Goal: Task Accomplishment & Management: Manage account settings

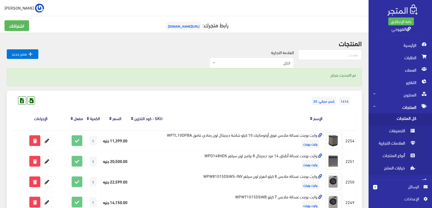
scroll to position [237, 0]
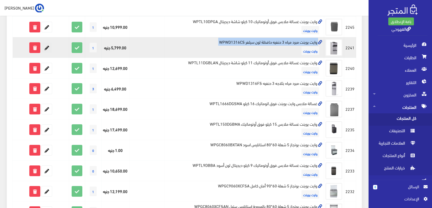
click at [46, 53] on icon at bounding box center [47, 48] width 10 height 10
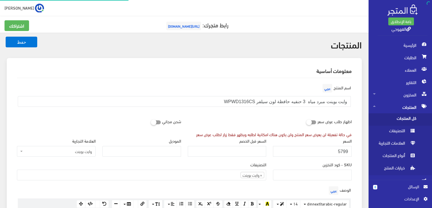
scroll to position [353, 0]
click at [334, 153] on input "5799" at bounding box center [312, 151] width 79 height 11
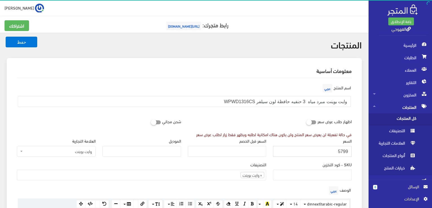
click at [334, 153] on input "5799" at bounding box center [312, 151] width 79 height 11
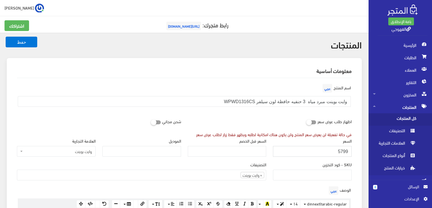
click at [334, 153] on input "5799" at bounding box center [312, 151] width 79 height 11
type input "5400"
click at [6, 37] on button "حفظ" at bounding box center [22, 42] width 32 height 11
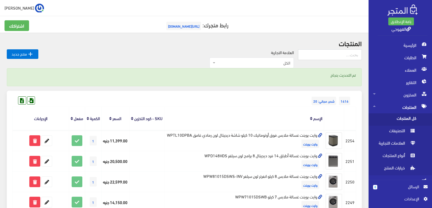
click at [238, 93] on div "1416 شحن مجاني: 20" at bounding box center [184, 95] width 344 height 9
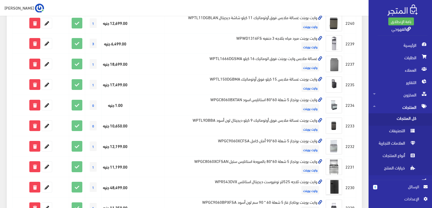
scroll to position [293, 0]
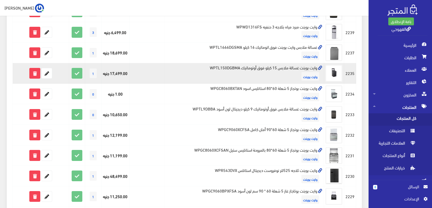
click at [245, 78] on td "وايت بوينت غسالة ملابس 15 كيلو فوق أوتوماتيك WPTL150DGBMA وايت بوينت" at bounding box center [244, 73] width 160 height 21
copy td "وايت بوينت غسالة ملابس 15 كيلو فوق أوتوماتيك WPTL150DGBMA"
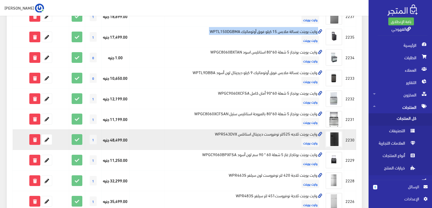
scroll to position [372, 0]
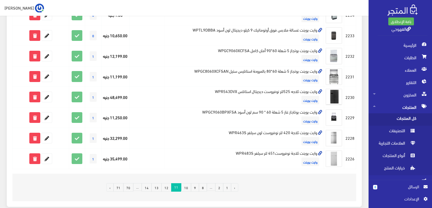
click at [170, 192] on link "12" at bounding box center [166, 187] width 10 height 8
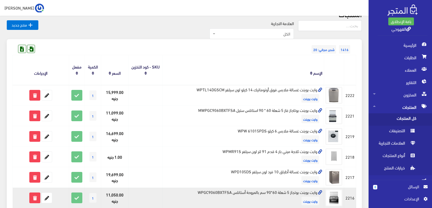
scroll to position [37, 0]
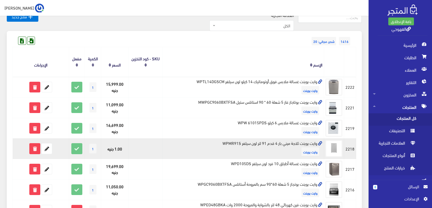
click at [287, 144] on td "وايت بوينت ثلاجة ميني بار 4 قدم 91 لتر لون سيلفر WPMR91S وايت بوينت" at bounding box center [243, 149] width 161 height 21
copy td "وايت بوينت ثلاجة ميني بار 4 قدم 91 لتر لون سيلفر WPMR91S"
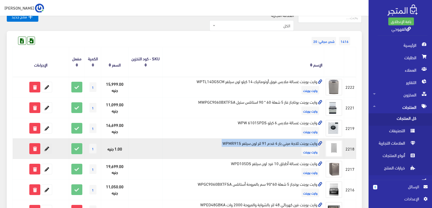
click at [47, 153] on icon at bounding box center [47, 149] width 10 height 10
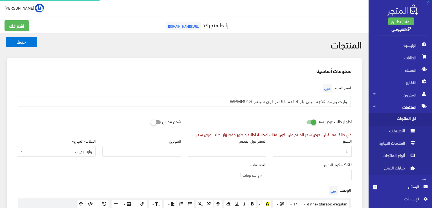
scroll to position [353, 0]
click at [334, 152] on input "1" at bounding box center [312, 151] width 79 height 11
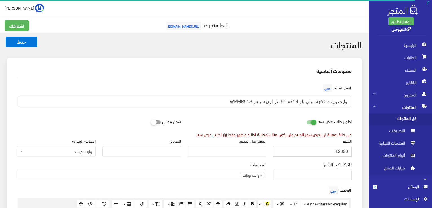
type input "12900"
click at [6, 37] on button "حفظ" at bounding box center [22, 42] width 32 height 11
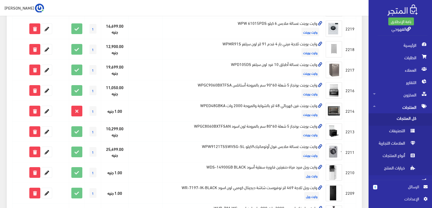
scroll to position [169, 0]
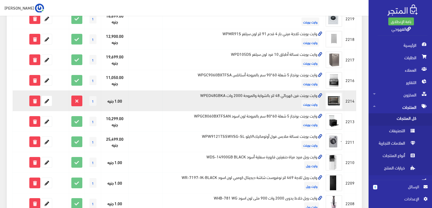
click at [283, 93] on td "وايت بوينت فرن كهربائي 48 لتر بالشواية والمروحة 2000 وات WPEO48GBKA وايت بوينت" at bounding box center [243, 101] width 161 height 21
copy td "وايت بوينت فرن كهربائي 48 لتر بالشواية والمروحة 2000 وات WPEO48GBKA"
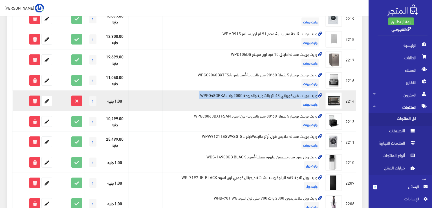
click at [283, 93] on td "وايت بوينت فرن كهربائي 48 لتر بالشواية والمروحة 2000 وات WPEO48GBKA وايت بوينت" at bounding box center [243, 101] width 161 height 21
copy td "وايت بوينت فرن كهربائي 48 لتر بالشواية والمروحة 2000 وات WPEO48GBKA"
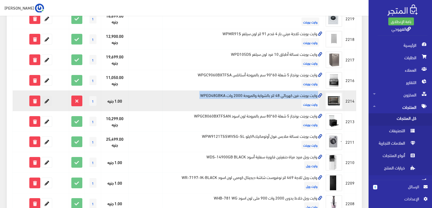
click at [44, 97] on icon at bounding box center [47, 101] width 10 height 10
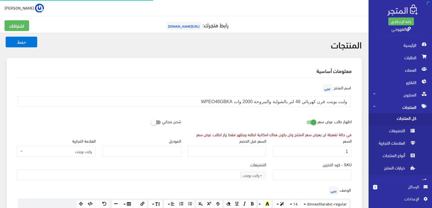
scroll to position [353, 0]
click at [304, 148] on input "1" at bounding box center [312, 151] width 79 height 11
type input "4999"
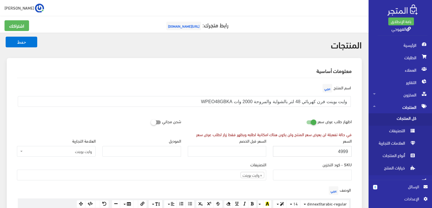
click at [6, 37] on button "حفظ" at bounding box center [22, 42] width 32 height 11
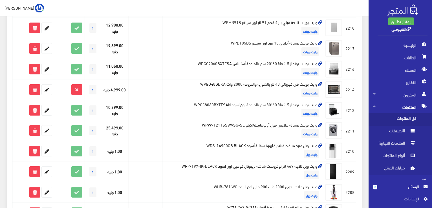
scroll to position [192, 0]
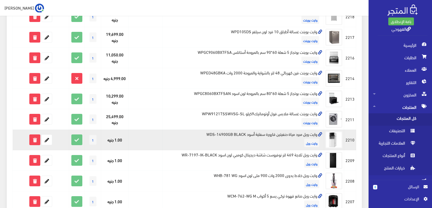
click at [274, 134] on td "وايت ويل مبرد مياة حنفيتين قارورة سفلية أسود WDS-14900GB BLACK وايت ويل" at bounding box center [243, 140] width 161 height 21
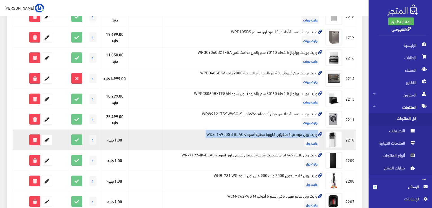
click at [274, 134] on td "وايت ويل مبرد مياة حنفيتين قارورة سفلية أسود WDS-14900GB BLACK وايت ويل" at bounding box center [243, 140] width 161 height 21
copy td "وايت ويل مبرد مياة حنفيتين قارورة سفلية أسود WDS-14900GB BLACK"
click at [50, 139] on icon at bounding box center [47, 140] width 10 height 10
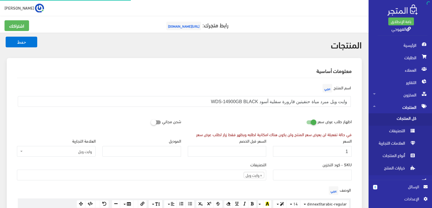
scroll to position [401, 0]
click at [300, 152] on input "1" at bounding box center [312, 151] width 79 height 11
type input "13499"
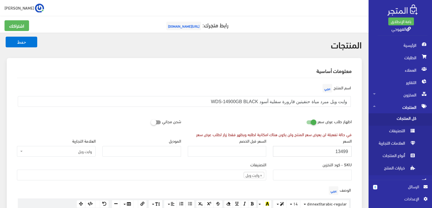
click at [6, 37] on button "حفظ" at bounding box center [22, 42] width 32 height 11
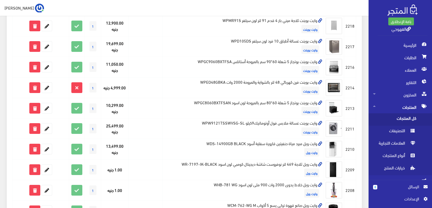
scroll to position [192, 0]
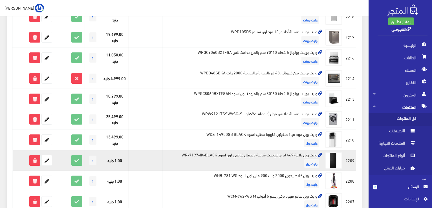
click at [299, 156] on td "وايت ويل ثلاجة 469 لتر نوفروست شاشة ديجيتال كومبي لون اسود WR-7197-IK-BLACK واي…" at bounding box center [243, 160] width 161 height 21
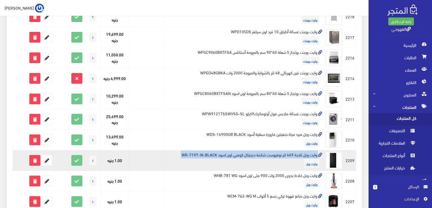
click at [299, 156] on td "وايت ويل ثلاجة 469 لتر نوفروست شاشة ديجيتال كومبي لون اسود WR-7197-IK-BLACK واي…" at bounding box center [243, 160] width 161 height 21
copy td "وايت ويل ثلاجة 469 لتر نوفروست شاشة ديجيتال كومبي لون اسود WR-7197-IK-BLACK"
click at [48, 157] on icon at bounding box center [47, 160] width 10 height 10
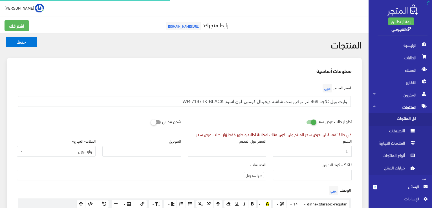
scroll to position [401, 0]
click at [320, 152] on input "1" at bounding box center [312, 151] width 79 height 11
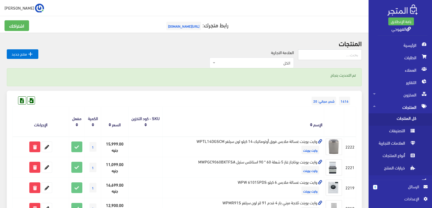
click at [322, 122] on link "الإسم" at bounding box center [317, 124] width 9 height 8
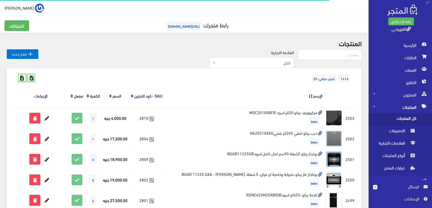
click at [314, 100] on link "الإسم" at bounding box center [317, 96] width 9 height 8
click at [335, 98] on th at bounding box center [334, 95] width 20 height 23
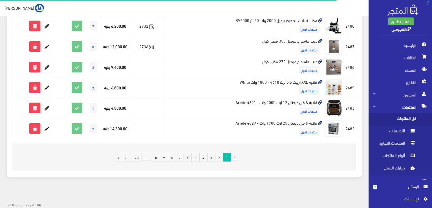
scroll to position [391, 0]
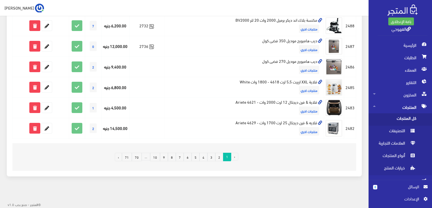
click at [160, 158] on link "10" at bounding box center [155, 157] width 10 height 8
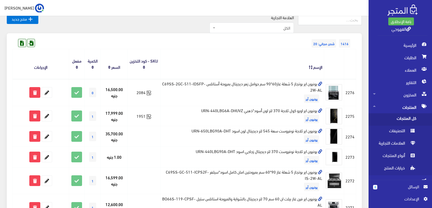
scroll to position [79, 0]
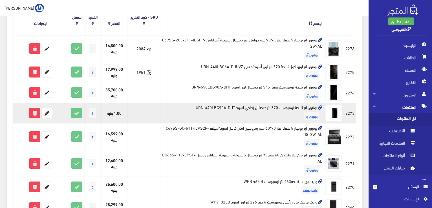
click at [213, 106] on td "يونيون اير ثلاجة نوفروست 370 لتر ديجيتال زجاجي اسود URN-440LBG90A-DHT يونيون آير" at bounding box center [242, 113] width 164 height 21
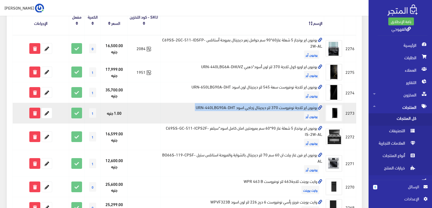
click at [213, 106] on td "يونيون اير ثلاجة نوفروست 370 لتر ديجيتال زجاجي اسود URN-440LBG90A-DHT يونيون آير" at bounding box center [242, 113] width 164 height 21
copy td "يونيون اير ثلاجة نوفروست 370 لتر ديجيتال زجاجي اسود URN-440LBG90A-DHT"
click at [49, 112] on icon at bounding box center [47, 113] width 10 height 10
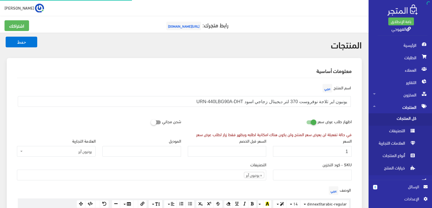
scroll to position [148, 0]
click at [321, 155] on input "1" at bounding box center [312, 151] width 79 height 11
type input "17600"
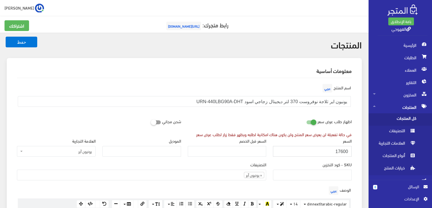
click at [6, 37] on button "حفظ" at bounding box center [22, 42] width 32 height 11
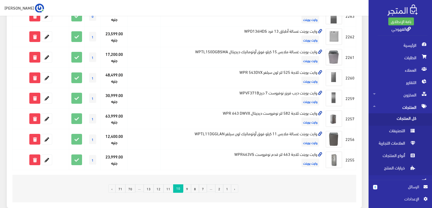
scroll to position [426, 0]
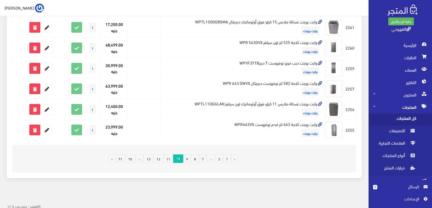
click at [163, 158] on link "12" at bounding box center [158, 159] width 10 height 8
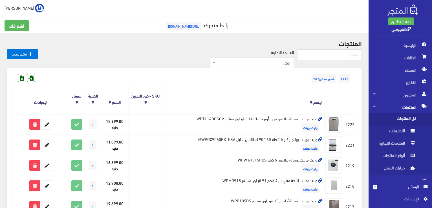
click at [147, 74] on div "1416 شحن مجاني: 20" at bounding box center [184, 72] width 344 height 9
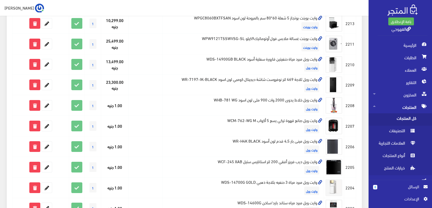
scroll to position [248, 0]
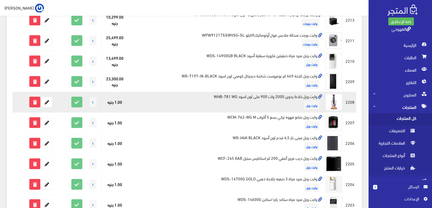
click at [214, 95] on td "وايت ويل خلاط يدوى 2000 وات 900 ملى لون اسود WHB-781 WG وايت ويل" at bounding box center [243, 102] width 161 height 21
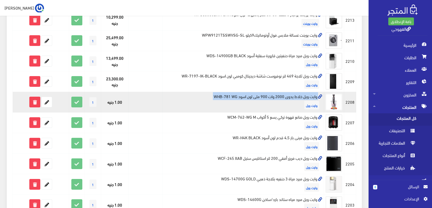
click at [214, 95] on td "وايت ويل خلاط يدوى 2000 وات 900 ملى لون اسود WHB-781 WG وايت ويل" at bounding box center [243, 102] width 161 height 21
copy td "وايت ويل خلاط يدوى 2000 وات 900 ملى لون اسود WHB-781 WG"
click at [50, 102] on icon at bounding box center [47, 102] width 10 height 10
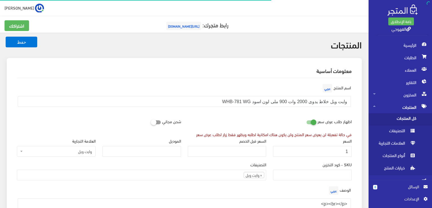
scroll to position [400, 0]
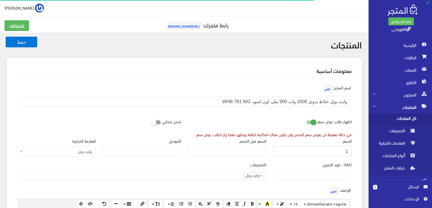
click at [319, 150] on input "1" at bounding box center [312, 151] width 79 height 11
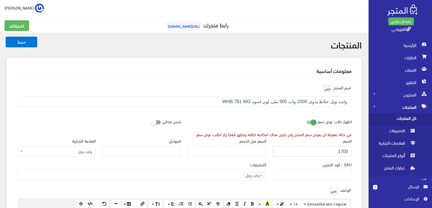
type input "1700"
click at [6, 37] on button "حفظ" at bounding box center [22, 42] width 32 height 11
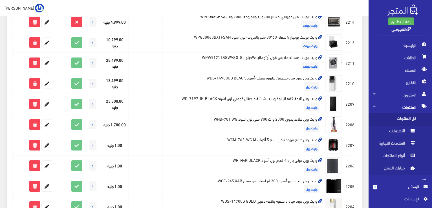
scroll to position [237, 0]
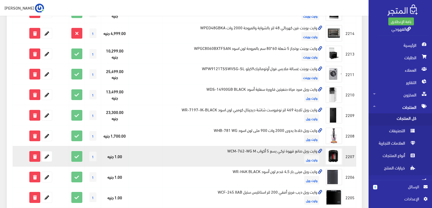
click at [302, 150] on td "وايت ويل صانع قهوة تركي يسع 5 أكواب WCM-762-WG M وايت ويل" at bounding box center [243, 156] width 161 height 21
copy td "وايت ويل صانع قهوة تركي يسع 5 أكواب WCM-762-WG M"
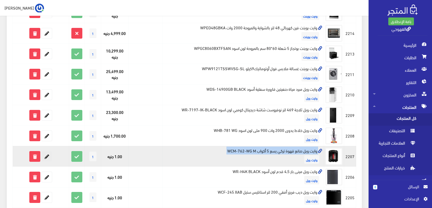
click at [47, 155] on icon at bounding box center [47, 157] width 10 height 10
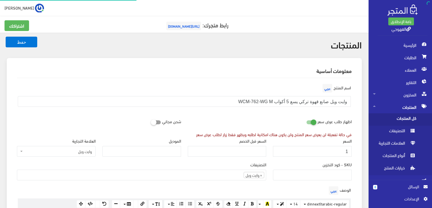
scroll to position [400, 0]
click at [324, 150] on input "1" at bounding box center [312, 151] width 79 height 11
type input "2850"
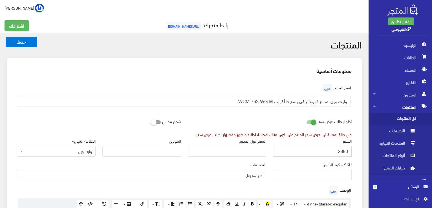
click at [6, 37] on button "حفظ" at bounding box center [22, 42] width 32 height 11
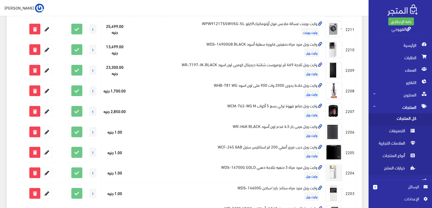
scroll to position [293, 0]
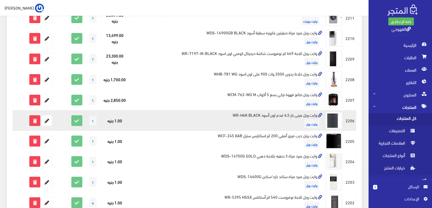
click at [310, 115] on td "وايت ويل مينى بار 4,5 قدم لون أسود WR-H4K BLACK وايت ويل" at bounding box center [243, 120] width 161 height 21
copy td "وايت ويل مينى بار 4,5 قدم لون أسود WR-H4K BLACK"
click at [47, 119] on icon at bounding box center [47, 121] width 10 height 10
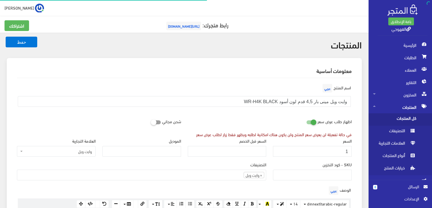
scroll to position [401, 0]
click at [350, 148] on input "1" at bounding box center [312, 151] width 79 height 11
type input "25000"
click at [6, 37] on button "حفظ" at bounding box center [22, 42] width 32 height 11
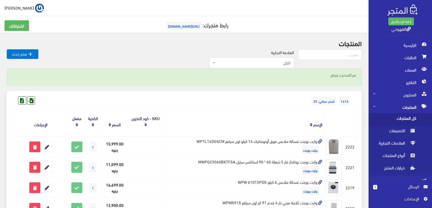
click at [299, 120] on th "الإسم" at bounding box center [243, 122] width 161 height 30
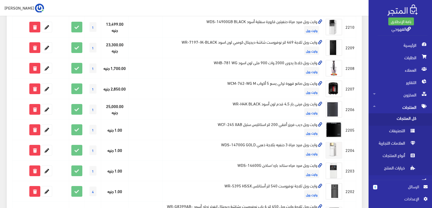
scroll to position [316, 0]
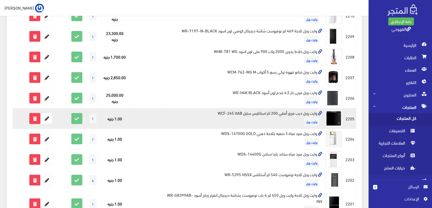
click at [260, 113] on td "وايت ويل ديب فريزر أفقي 200 لتر استانليس ستيل WCF-245 XAB وايت ويل" at bounding box center [243, 118] width 161 height 21
copy td "وايت ويل ديب فريزر أفقي 200 لتر استانليس ستيل WCF-245 XAB"
click at [260, 113] on td "وايت ويل ديب فريزر أفقي 200 لتر استانليس ستيل WCF-245 XAB وايت ويل" at bounding box center [243, 118] width 161 height 21
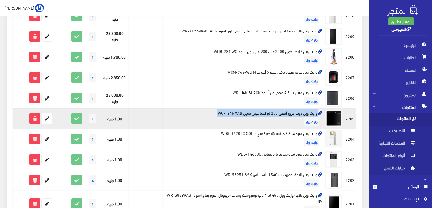
copy td "استانليس"
copy td "استانليس ستيل WCF-245 XAB وايت ويل"
drag, startPoint x: 260, startPoint y: 113, endPoint x: 257, endPoint y: 111, distance: 3.2
click at [257, 111] on td "وايت ويل ديب فريزر أفقي 200 لتر استانليس ستيل WCF-245 XAB وايت ويل" at bounding box center [243, 118] width 161 height 21
copy td "استانليس"
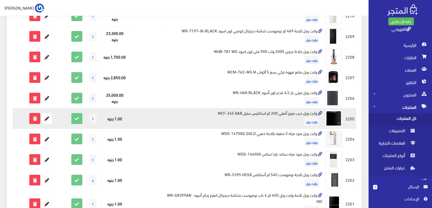
click at [282, 108] on td "وايت ويل ديب فريزر أفقي 200 لتر استانليس ستيل WCF-245 XAB وايت ويل" at bounding box center [243, 118] width 161 height 21
click at [282, 109] on td "وايت ويل ديب فريزر أفقي 200 لتر استانليس ستيل WCF-245 XAB وايت ويل" at bounding box center [243, 118] width 161 height 21
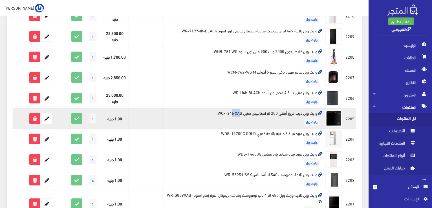
click at [282, 109] on td "وايت ويل ديب فريزر أفقي 200 لتر استانليس ستيل WCF-245 XAB وايت ويل" at bounding box center [243, 118] width 161 height 21
copy td "وايت ويل ديب فريزر أفقي 200 لتر استانليس ستيل WCF-245 XAB"
click at [282, 109] on td "وايت ويل ديب فريزر أفقي 200 لتر استانليس ستيل WCF-245 XAB وايت ويل" at bounding box center [243, 118] width 161 height 21
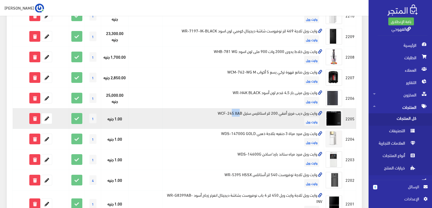
click at [282, 109] on td "وايت ويل ديب فريزر أفقي 200 لتر استانليس ستيل WCF-245 XAB وايت ويل" at bounding box center [243, 118] width 161 height 21
copy td "وايت ويل ديب فريزر أفقي 200 لتر استانليس ستيل WCF-245 XAB"
click at [48, 118] on icon at bounding box center [47, 118] width 10 height 10
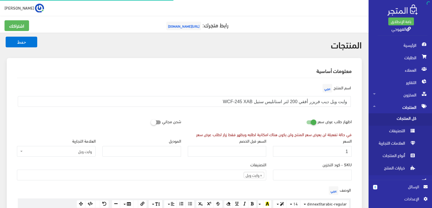
scroll to position [401, 0]
click at [302, 148] on input "1" at bounding box center [312, 151] width 79 height 11
type input "11900"
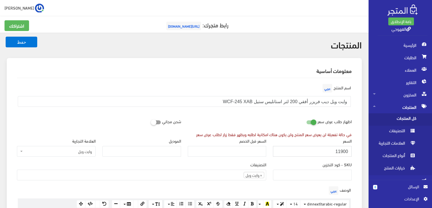
click at [6, 37] on button "حفظ" at bounding box center [22, 42] width 32 height 11
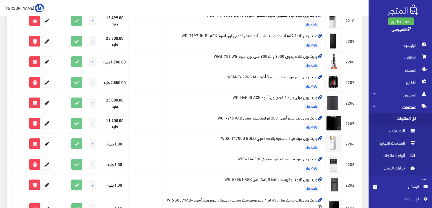
scroll to position [316, 0]
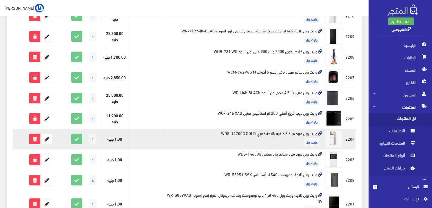
click at [304, 131] on td "وايت ويل مبرد مياة 3 حنفيه بثلاجة ذهبي WDS-14700G GOLD وايت ويل" at bounding box center [243, 139] width 161 height 21
copy td "وايت ويل مبرد مياة 3 حنفيه بثلاجة ذهبي WDS-14700G GOLD"
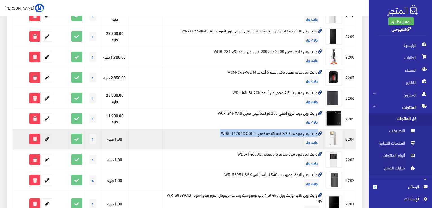
click at [51, 135] on icon at bounding box center [47, 139] width 10 height 10
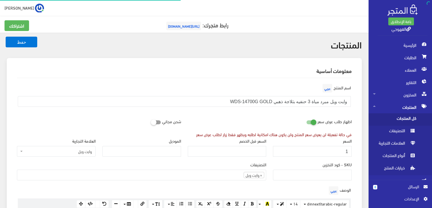
scroll to position [401, 0]
click at [305, 146] on input "1" at bounding box center [312, 151] width 79 height 11
type input "7200"
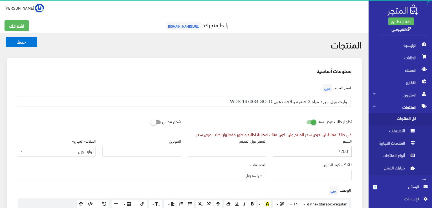
click at [6, 37] on button "حفظ" at bounding box center [22, 42] width 32 height 11
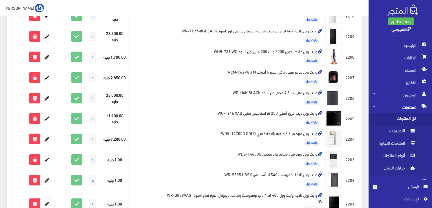
scroll to position [327, 0]
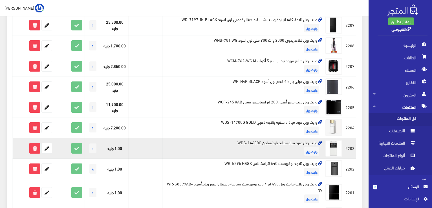
click at [244, 141] on td "وايت ويل مبرد مياه ستاند بارد/ساخن WDS-14600G وايت ويل" at bounding box center [243, 148] width 161 height 21
copy td "وايت ويل مبرد مياه ستاند بارد/ساخن WDS-14600G"
click at [51, 149] on icon at bounding box center [47, 148] width 10 height 10
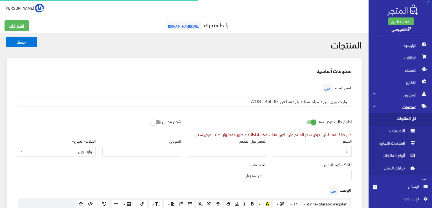
scroll to position [401, 0]
click at [334, 147] on input "1" at bounding box center [312, 151] width 79 height 11
type input "10999"
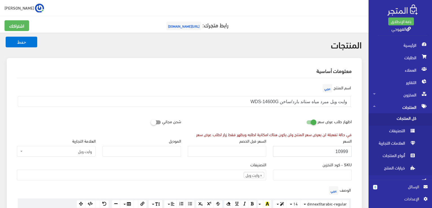
click at [6, 37] on button "حفظ" at bounding box center [22, 42] width 32 height 11
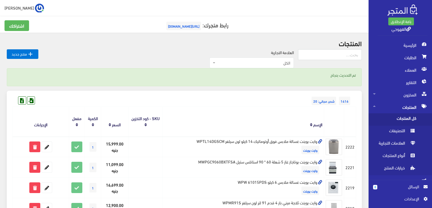
click at [284, 108] on th "الإسم" at bounding box center [243, 122] width 161 height 30
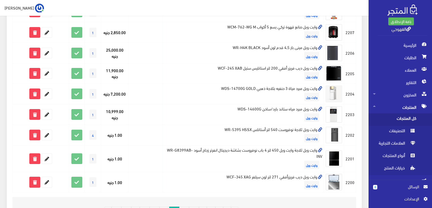
scroll to position [372, 0]
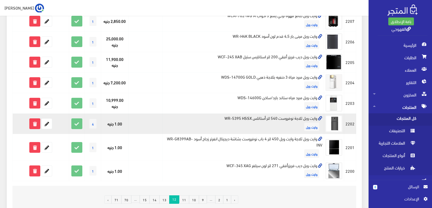
click at [284, 120] on td "وايت ويل ثلاجة نوفروست 540 لتر أستانلس WR-5395 HSSX وايت ويل" at bounding box center [243, 124] width 161 height 21
copy td "وايت ويل ثلاجة نوفروست 540 لتر أستانلس WR-5395 HSSX"
click at [46, 124] on icon at bounding box center [47, 124] width 10 height 10
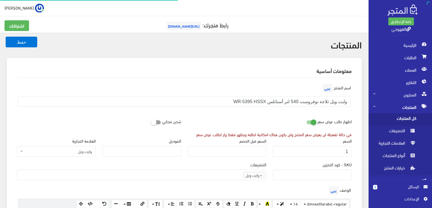
scroll to position [401, 0]
click at [298, 147] on input "1" at bounding box center [312, 151] width 79 height 11
type input "44500"
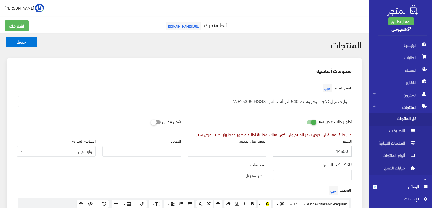
click at [6, 37] on button "حفظ" at bounding box center [22, 42] width 32 height 11
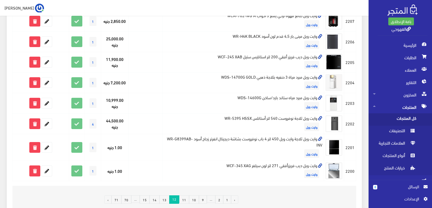
scroll to position [384, 0]
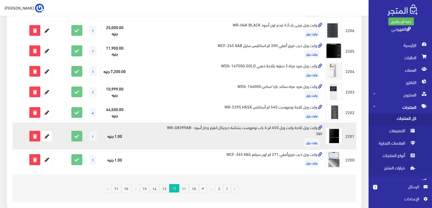
click at [303, 127] on td "وايت ويل ثلاجة وايت ويل 450 لتر 4 باب نوفروست بشاشة ديجيتال انفرتر زجاج أسود WR…" at bounding box center [243, 136] width 161 height 27
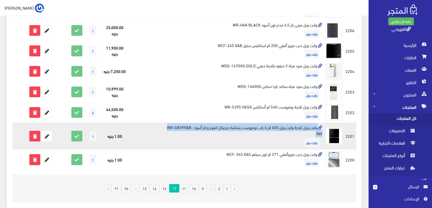
click at [303, 127] on td "وايت ويل ثلاجة وايت ويل 450 لتر 4 باب نوفروست بشاشة ديجيتال انفرتر زجاج أسود WR…" at bounding box center [243, 136] width 161 height 27
copy td "وايت ويل ثلاجة وايت ويل 450 لتر 4 باب نوفروست بشاشة ديجيتال انفرتر زجاج أسود WR…"
click at [48, 136] on icon at bounding box center [47, 136] width 10 height 10
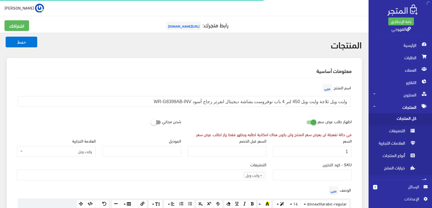
scroll to position [401, 0]
click at [349, 149] on input "1" at bounding box center [312, 151] width 79 height 11
type input "81900"
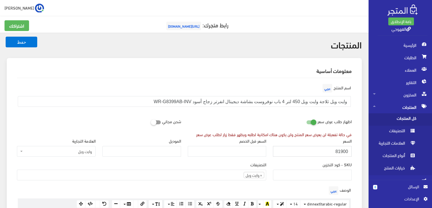
click at [6, 37] on button "حفظ" at bounding box center [22, 42] width 32 height 11
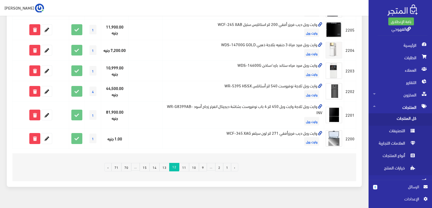
scroll to position [413, 0]
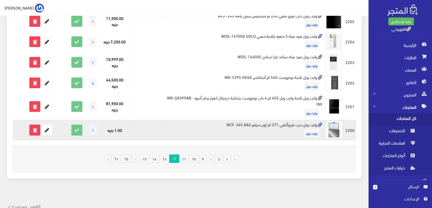
click at [312, 123] on td "وايت ويل ديب فريزرأفقي 271 لتر لون سيلفر WCF-345 XAG وايت ويل" at bounding box center [243, 130] width 161 height 21
copy td "وايت ويل ديب فريزرأفقي 271 لتر لون سيلفر WCF-345 XAG"
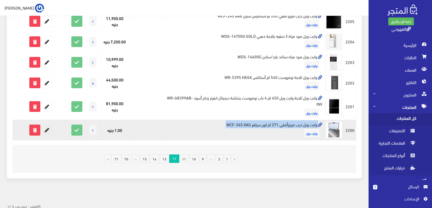
click at [51, 130] on icon at bounding box center [47, 130] width 10 height 10
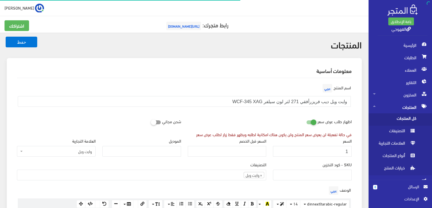
scroll to position [400, 0]
click at [306, 154] on input "1" at bounding box center [312, 151] width 79 height 11
type input "13600"
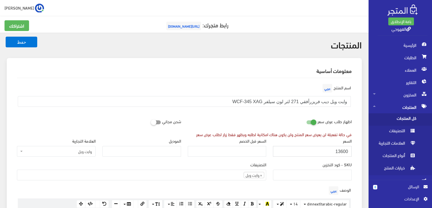
click at [6, 37] on button "حفظ" at bounding box center [22, 42] width 32 height 11
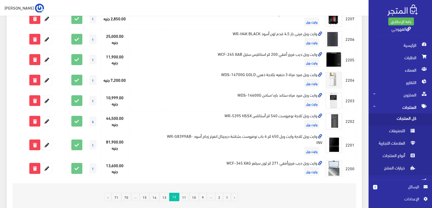
scroll to position [384, 0]
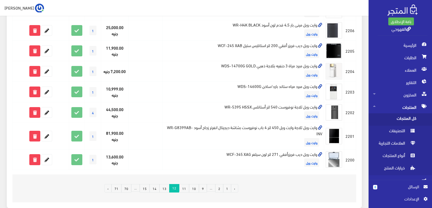
click at [169, 189] on link "13" at bounding box center [164, 188] width 10 height 8
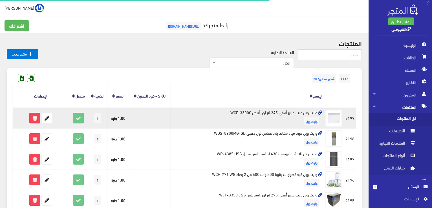
click at [300, 112] on td "وايت ويل ديب فريزر أفقي 245 لتر لون أبيض WCF-3300C وايت ويل" at bounding box center [246, 118] width 153 height 21
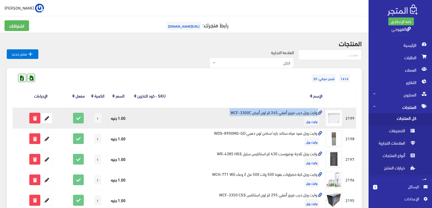
copy td "وايت ويل ديب فريزر أفقي 245 لتر لون أبيض WCF-3300C"
click at [48, 119] on icon at bounding box center [47, 118] width 10 height 10
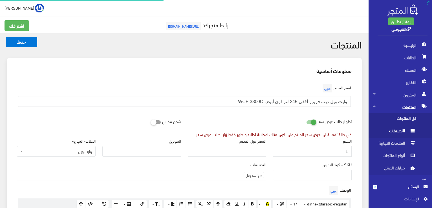
scroll to position [401, 0]
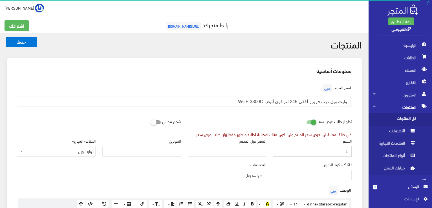
click at [340, 148] on input "1" at bounding box center [312, 151] width 79 height 11
type input "42500"
click at [6, 37] on button "حفظ" at bounding box center [22, 42] width 32 height 11
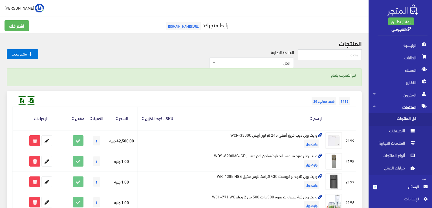
click at [146, 92] on div "1416 شحن مجاني: 20" at bounding box center [184, 95] width 344 height 9
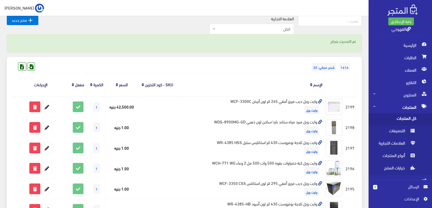
scroll to position [45, 0]
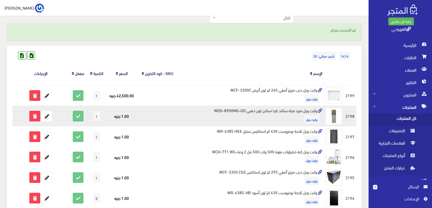
click at [217, 111] on td "وايت ويل مبرد مياه ستاند بارد/ساخن لون ذهبي WDS-8900MG-GD وايت ويل" at bounding box center [250, 116] width 147 height 21
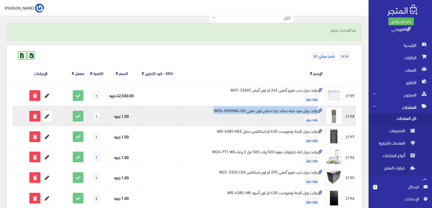
click at [217, 111] on td "وايت ويل مبرد مياه ستاند بارد/ساخن لون ذهبي WDS-8900MG-GD وايت ويل" at bounding box center [250, 116] width 147 height 21
copy td "وايت ويل مبرد مياه ستاند بارد/ساخن لون ذهبي WDS-8900MG-GD"
click at [50, 114] on icon at bounding box center [47, 116] width 10 height 10
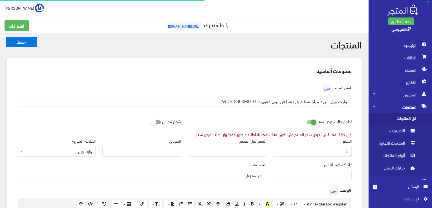
scroll to position [401, 0]
click at [324, 150] on input "1" at bounding box center [312, 151] width 79 height 11
type input "5300"
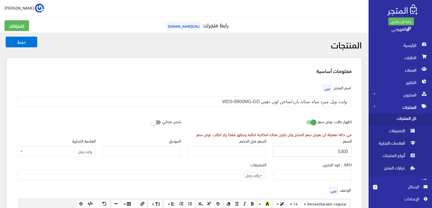
click at [6, 37] on button "حفظ" at bounding box center [22, 42] width 32 height 11
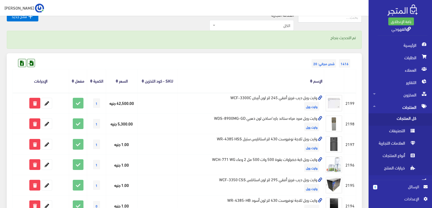
scroll to position [45, 0]
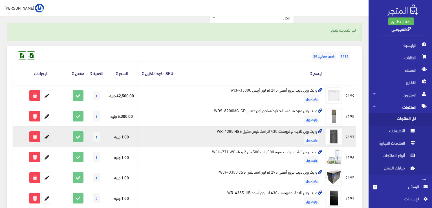
click at [51, 136] on icon at bounding box center [47, 137] width 10 height 10
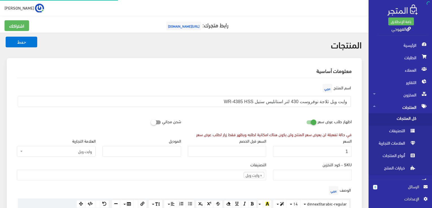
scroll to position [401, 0]
click at [271, 100] on input "وايت ويل ثلاجة نوفروست 430 لتر استانليس ستيل WR-4385 HSS" at bounding box center [184, 101] width 333 height 11
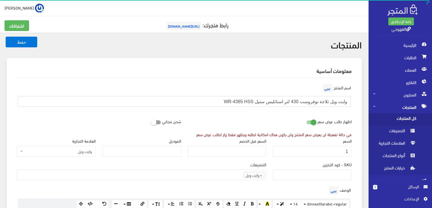
click at [271, 100] on input "وايت ويل ثلاجة نوفروست 430 لتر استانليس ستيل WR-4385 HSS" at bounding box center [184, 101] width 333 height 11
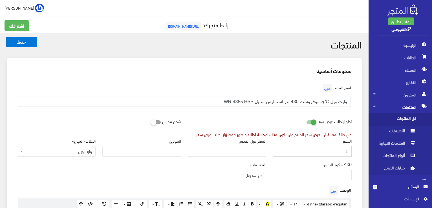
click at [333, 153] on input "1" at bounding box center [312, 151] width 79 height 11
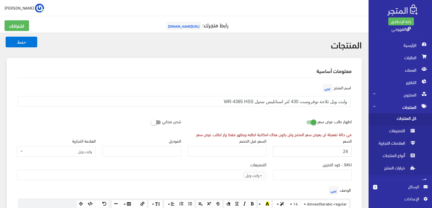
click at [344, 151] on input "24" at bounding box center [312, 151] width 79 height 11
type input "25400"
click at [6, 37] on button "حفظ" at bounding box center [22, 42] width 32 height 11
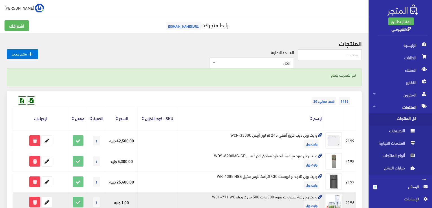
click at [228, 194] on td "وايت ويل كبة خضراوات بقوة 500 وات 500 مل 2 وعاء WCH-771 WG وايت ويل" at bounding box center [250, 202] width 147 height 21
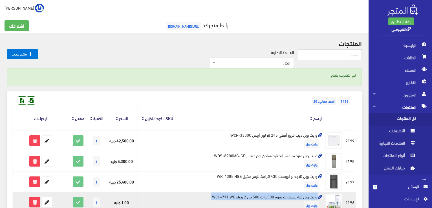
click at [228, 194] on td "وايت ويل كبة خضراوات بقوة 500 وات 500 مل 2 وعاء WCH-771 WG وايت ويل" at bounding box center [250, 202] width 147 height 21
copy td "وايت ويل كبة خضراوات بقوة 500 وات 500 مل 2 وعاء WCH-771 WG"
click at [228, 194] on td "وايت ويل كبة خضراوات بقوة 500 وات 500 مل 2 وعاء WCH-771 WG وايت ويل" at bounding box center [250, 202] width 147 height 21
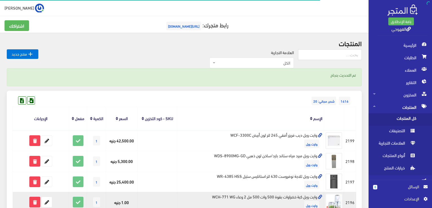
click at [223, 194] on td "وايت ويل كبة خضراوات بقوة 500 وات 500 مل 2 وعاء WCH-771 WG وايت ويل" at bounding box center [250, 202] width 147 height 21
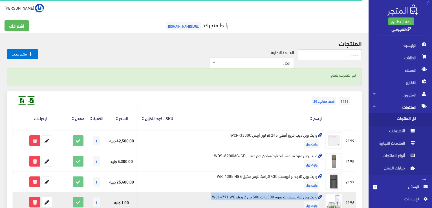
click at [223, 194] on td "وايت ويل كبة خضراوات بقوة 500 وات 500 مل 2 وعاء WCH-771 WG وايت ويل" at bounding box center [250, 202] width 147 height 21
copy td "وايت ويل كبة خضراوات بقوة 500 وات 500 مل 2 وعاء WCH-771 WG"
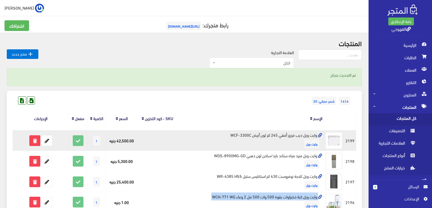
copy td "وايت ويل كبة خضراوات بقوة 500 وات 500 مل 2 وعاء WCH-771 WG"
